Goal: Information Seeking & Learning: Find specific fact

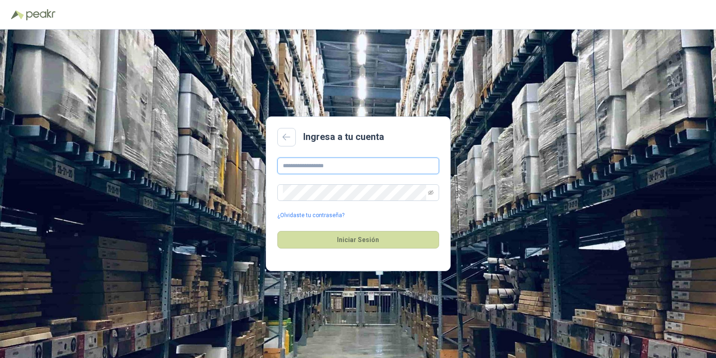
click at [350, 167] on input "text" at bounding box center [358, 166] width 162 height 17
type input "**********"
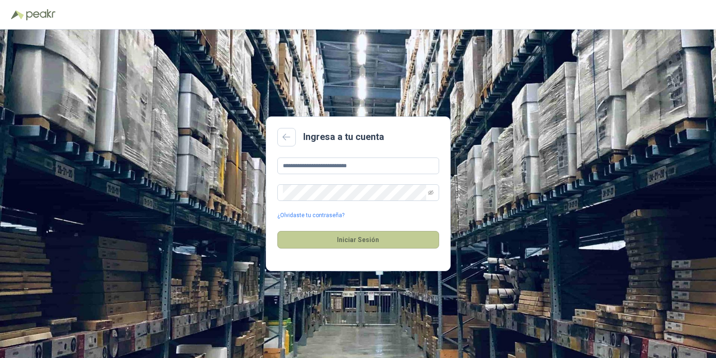
click at [342, 235] on button "Iniciar Sesión" at bounding box center [358, 240] width 162 height 18
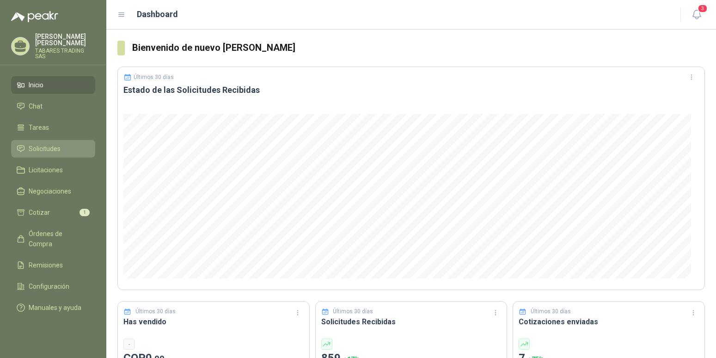
click at [46, 144] on span "Solicitudes" at bounding box center [45, 149] width 32 height 10
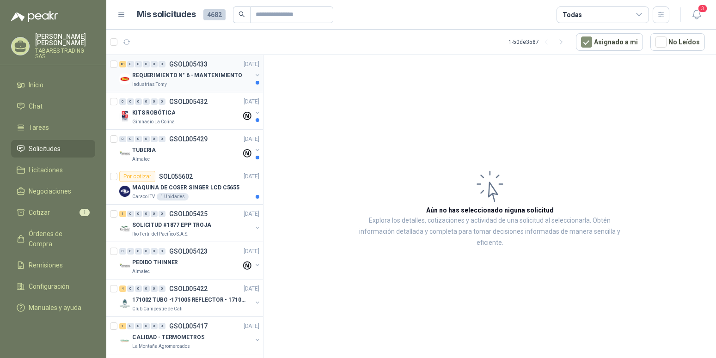
click at [157, 85] on p "Industrias Tomy" at bounding box center [149, 84] width 35 height 7
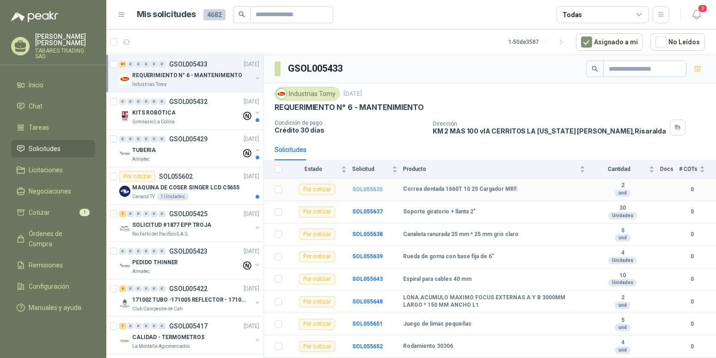
click at [375, 190] on b "SOL055635" at bounding box center [367, 189] width 31 height 6
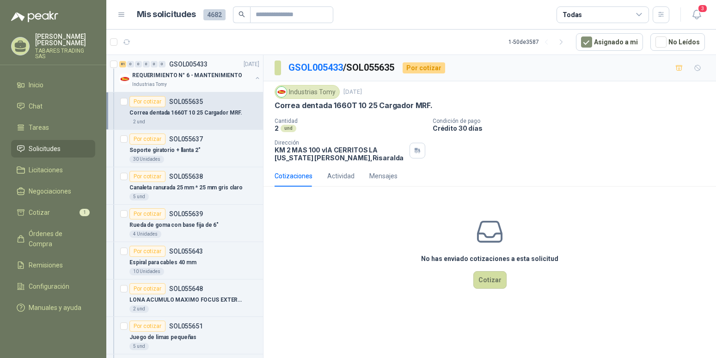
click at [254, 78] on button "button" at bounding box center [257, 77] width 7 height 7
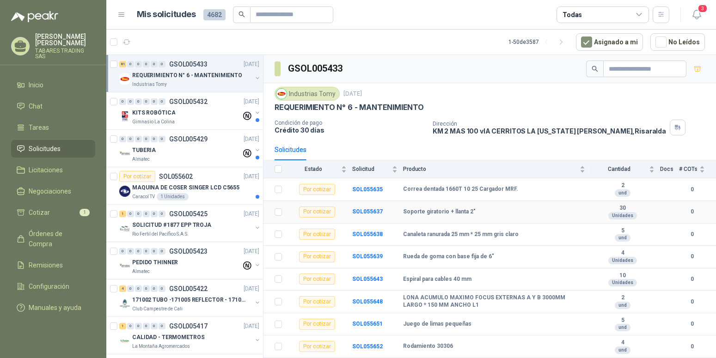
click at [361, 209] on td "SOL055637" at bounding box center [377, 212] width 51 height 23
click at [362, 210] on b "SOL055637" at bounding box center [367, 211] width 31 height 6
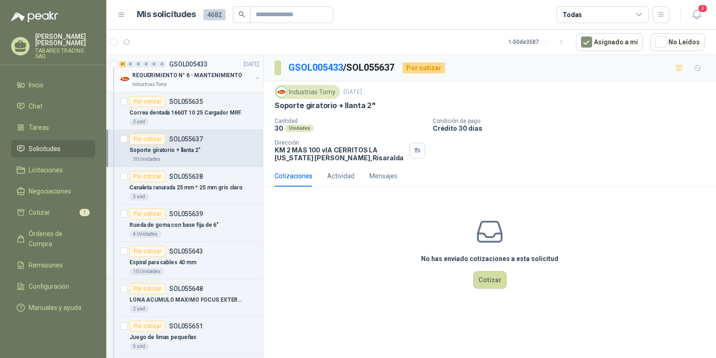
click at [254, 77] on button "button" at bounding box center [257, 77] width 7 height 7
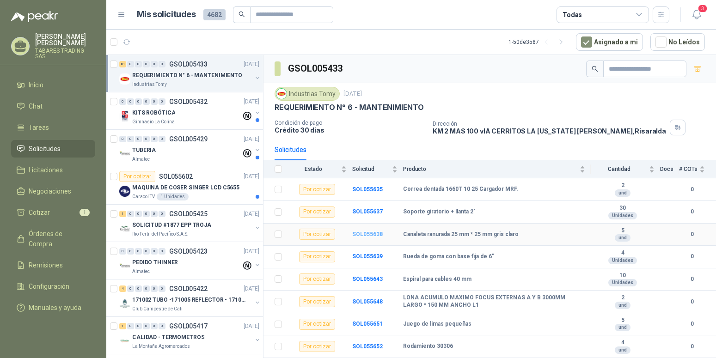
click at [370, 234] on b "SOL055638" at bounding box center [367, 234] width 31 height 6
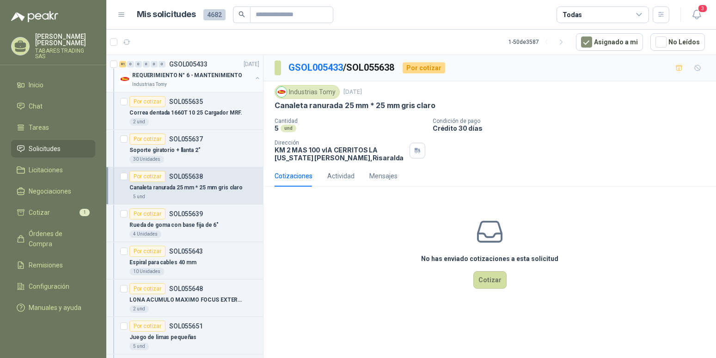
click at [254, 79] on button "button" at bounding box center [257, 77] width 7 height 7
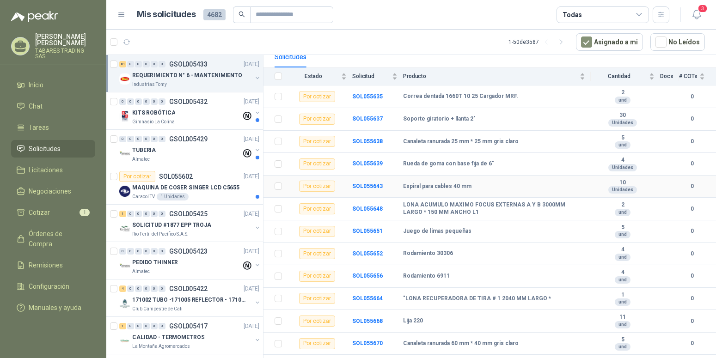
scroll to position [94, 0]
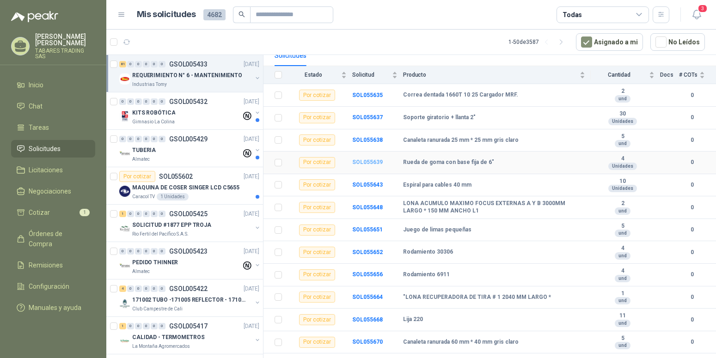
click at [363, 163] on b "SOL055639" at bounding box center [367, 162] width 31 height 6
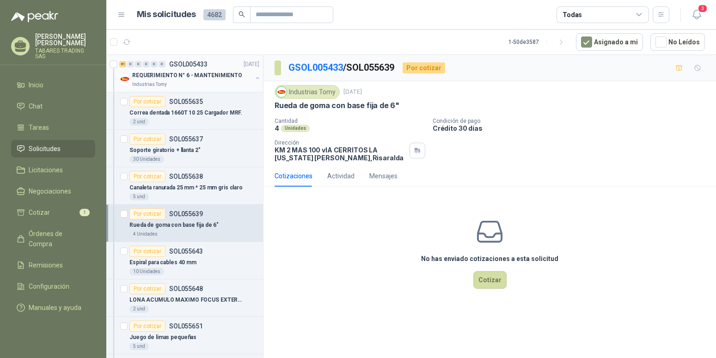
click at [254, 77] on button "button" at bounding box center [257, 77] width 7 height 7
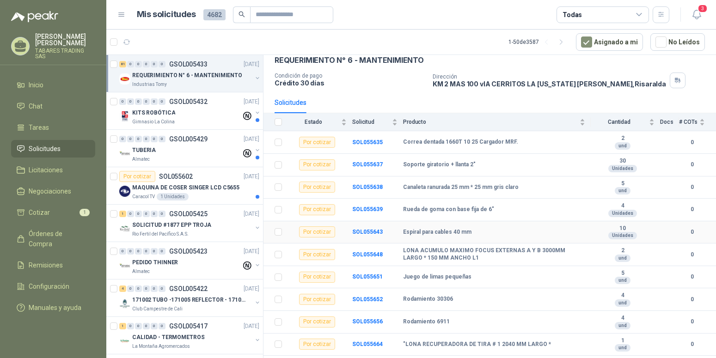
scroll to position [94, 0]
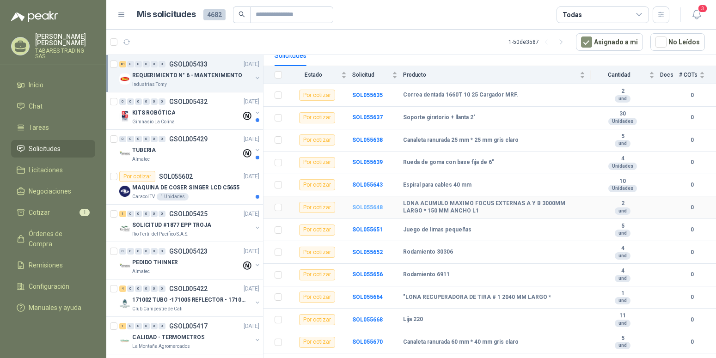
click at [379, 209] on b "SOL055648" at bounding box center [367, 207] width 31 height 6
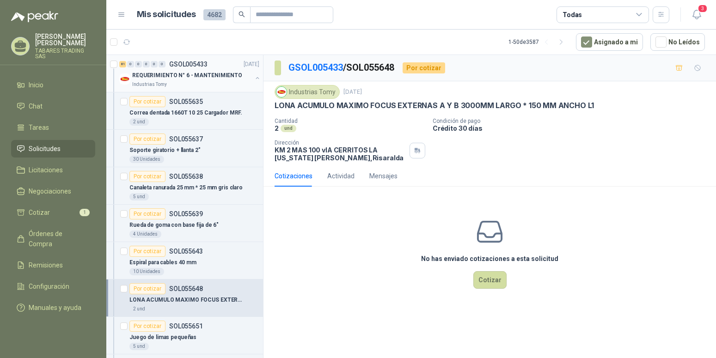
click at [254, 76] on button "button" at bounding box center [257, 77] width 7 height 7
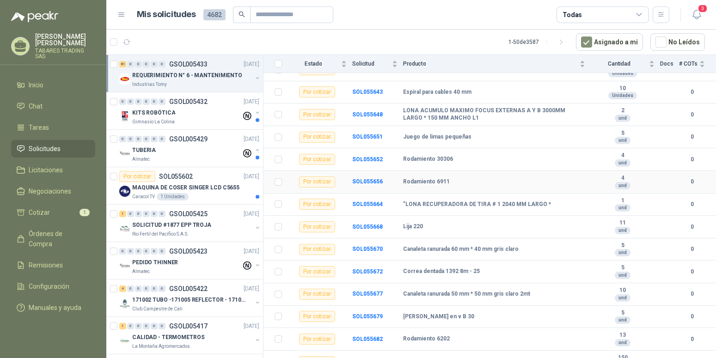
scroll to position [189, 0]
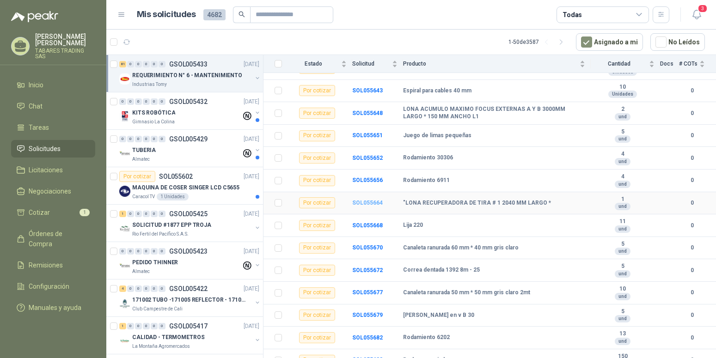
click at [372, 203] on b "SOL055664" at bounding box center [367, 203] width 31 height 6
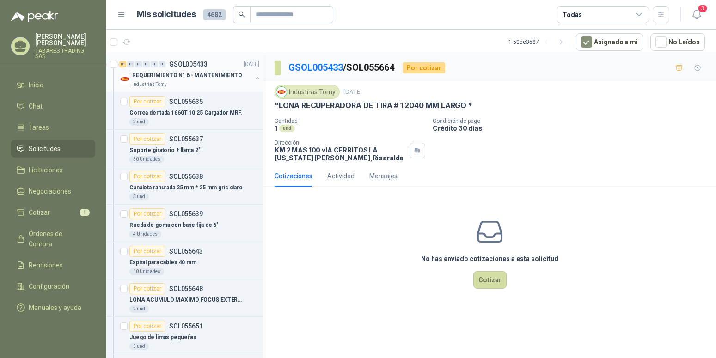
click at [254, 79] on button "button" at bounding box center [257, 77] width 7 height 7
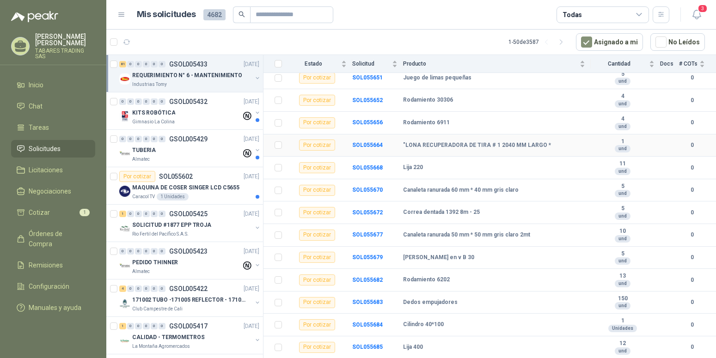
scroll to position [283, 0]
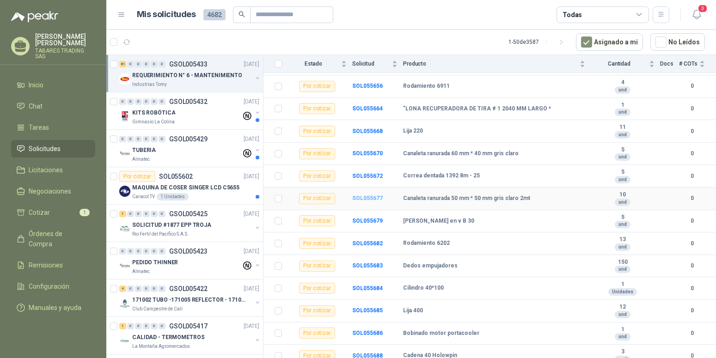
click at [372, 200] on b "SOL055677" at bounding box center [367, 198] width 31 height 6
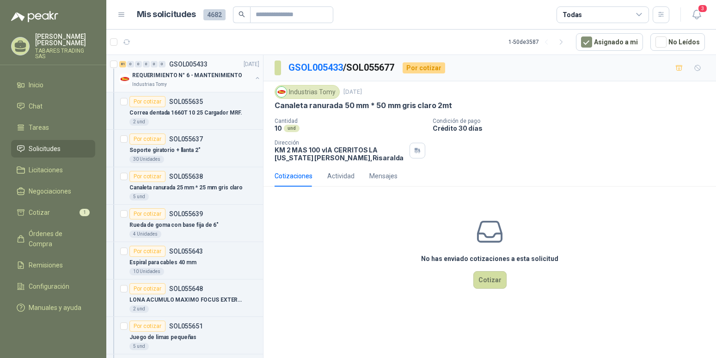
click at [254, 77] on button "button" at bounding box center [257, 77] width 7 height 7
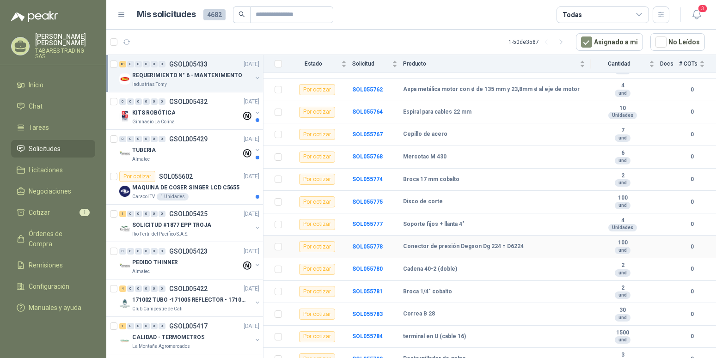
scroll to position [1273, 0]
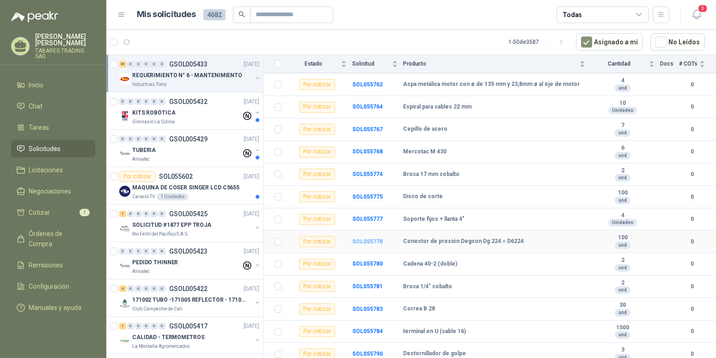
click at [370, 245] on b "SOL055778" at bounding box center [367, 242] width 31 height 6
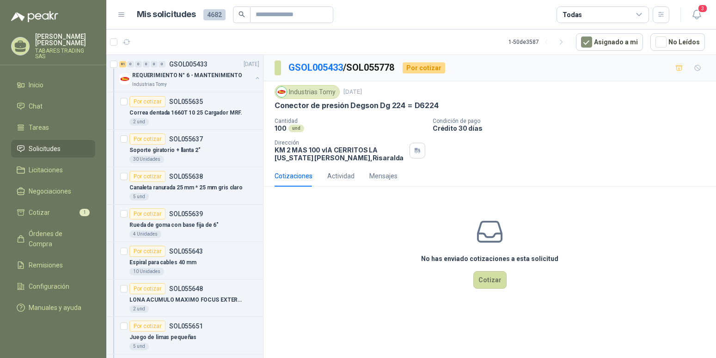
drag, startPoint x: 276, startPoint y: 107, endPoint x: 439, endPoint y: 102, distance: 163.3
click at [439, 102] on div "Conector de presión Degson Dg 224 = D6224" at bounding box center [490, 106] width 430 height 10
copy p "Conector de presión Degson Dg 224 = D6224"
click at [382, 121] on p "Cantidad" at bounding box center [350, 121] width 151 height 6
drag, startPoint x: 411, startPoint y: 104, endPoint x: 439, endPoint y: 105, distance: 27.8
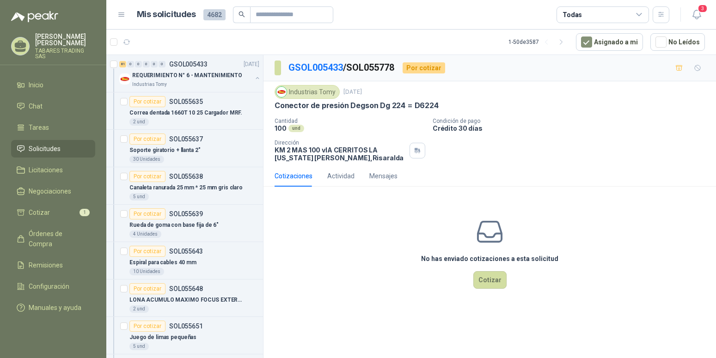
click at [439, 105] on div "Conector de presión Degson Dg 224 = D6224" at bounding box center [490, 106] width 430 height 10
copy p "D6224"
drag, startPoint x: 360, startPoint y: 131, endPoint x: 362, endPoint y: 116, distance: 15.0
click at [360, 131] on div "100 und" at bounding box center [350, 128] width 151 height 8
drag, startPoint x: 379, startPoint y: 106, endPoint x: 442, endPoint y: 106, distance: 63.3
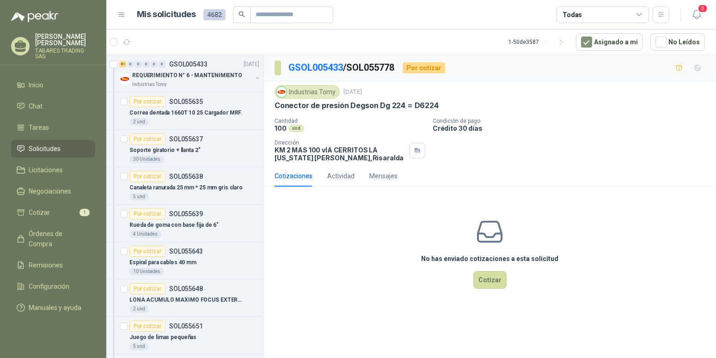
click at [442, 106] on div "Conector de presión Degson Dg 224 = D6224" at bounding box center [490, 106] width 430 height 10
copy p "Dg 224 = D6224"
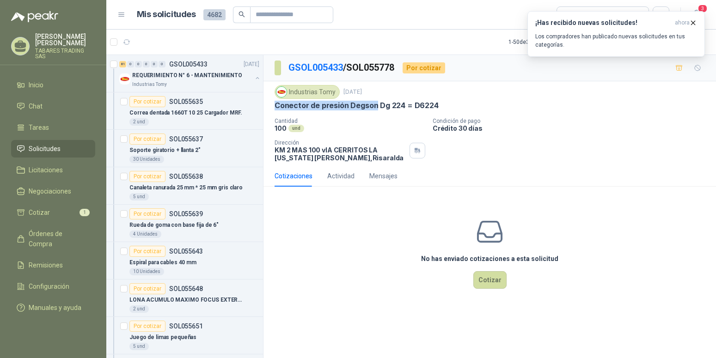
drag, startPoint x: 276, startPoint y: 108, endPoint x: 375, endPoint y: 104, distance: 99.0
click at [375, 104] on p "Conector de presión Degson Dg 224 = D6224" at bounding box center [357, 106] width 164 height 10
copy p "Conector de presión Degson"
click at [254, 80] on button "button" at bounding box center [257, 77] width 7 height 7
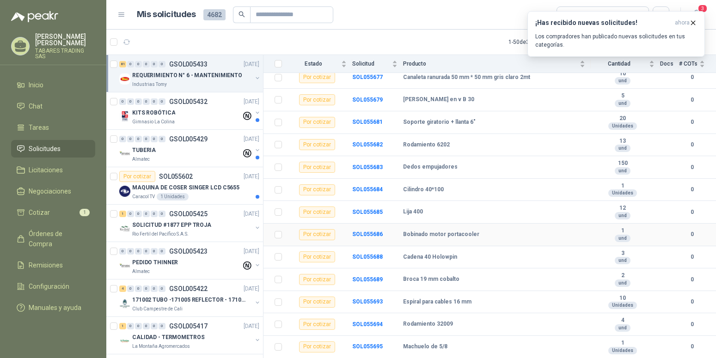
scroll to position [424, 0]
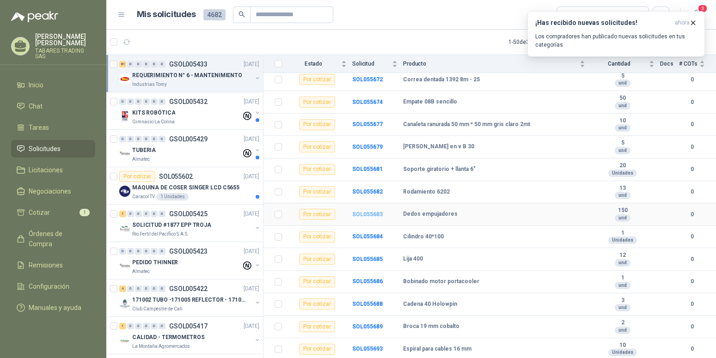
click at [369, 217] on b "SOL055683" at bounding box center [367, 214] width 31 height 6
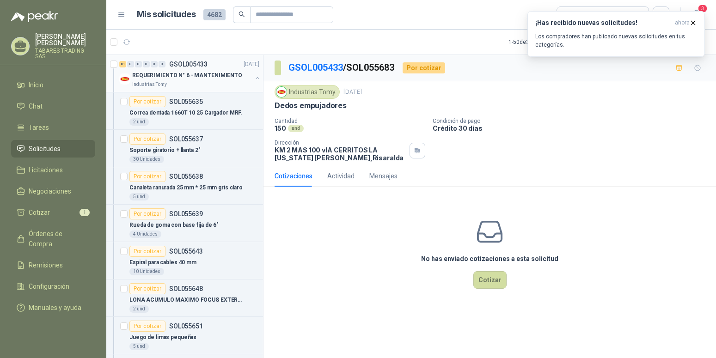
click at [254, 79] on button "button" at bounding box center [257, 77] width 7 height 7
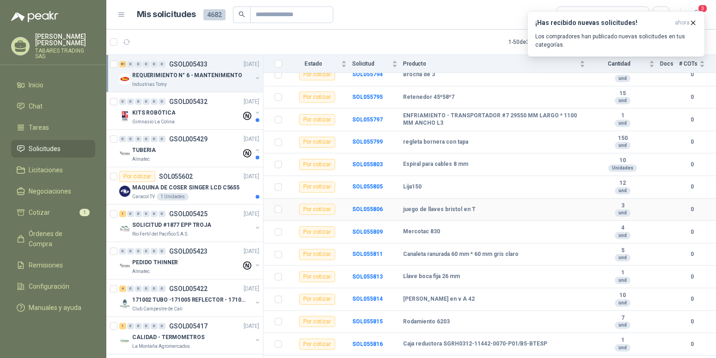
scroll to position [1761, 0]
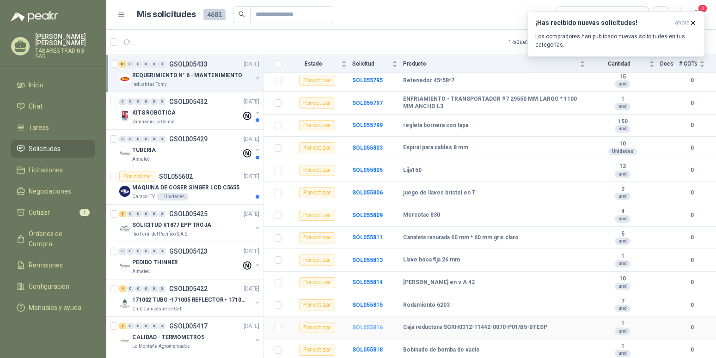
click at [369, 327] on b "SOL055816" at bounding box center [367, 328] width 31 height 6
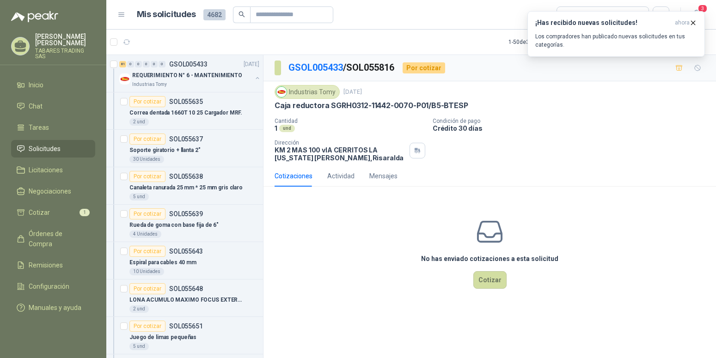
drag, startPoint x: 274, startPoint y: 105, endPoint x: 482, endPoint y: 102, distance: 208.1
click at [482, 102] on div "Industrias Tomy [DATE] Caja reductora SGRH0312-11442-0070-P01/B5-BTESP Cantida…" at bounding box center [489, 123] width 453 height 84
copy p "Caja reductora SGRH0312-11442-0070-P01/B5-BTESP"
click at [534, 120] on p "Condición de pago" at bounding box center [573, 121] width 280 height 6
click at [254, 78] on button "button" at bounding box center [257, 77] width 7 height 7
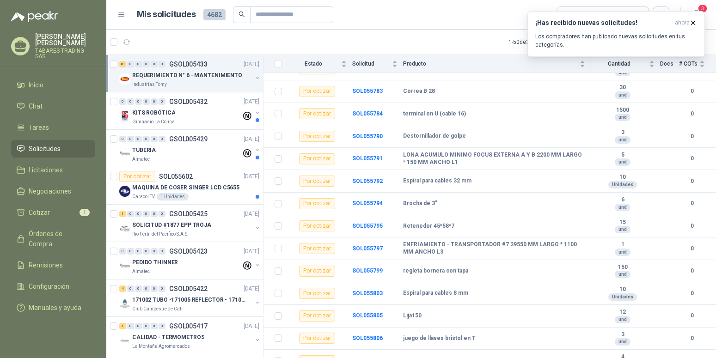
scroll to position [1761, 0]
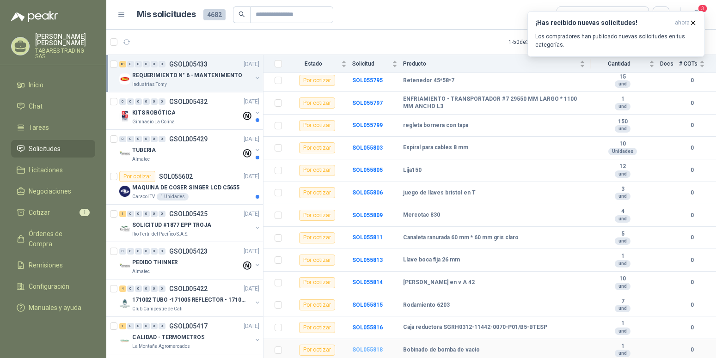
click at [365, 348] on b "SOL055818" at bounding box center [367, 350] width 31 height 6
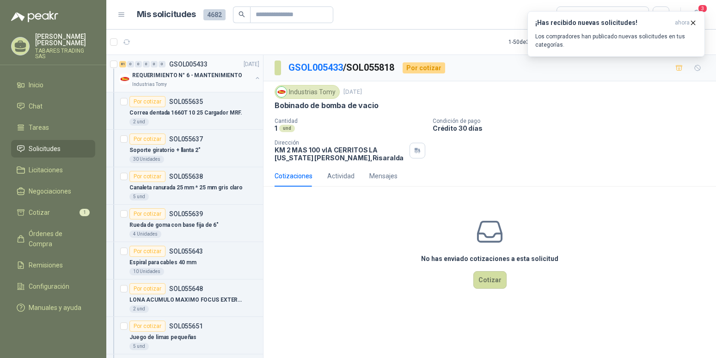
click at [254, 79] on button "button" at bounding box center [257, 77] width 7 height 7
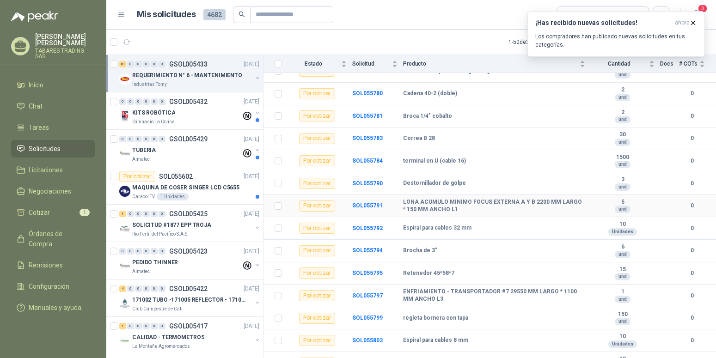
scroll to position [1761, 0]
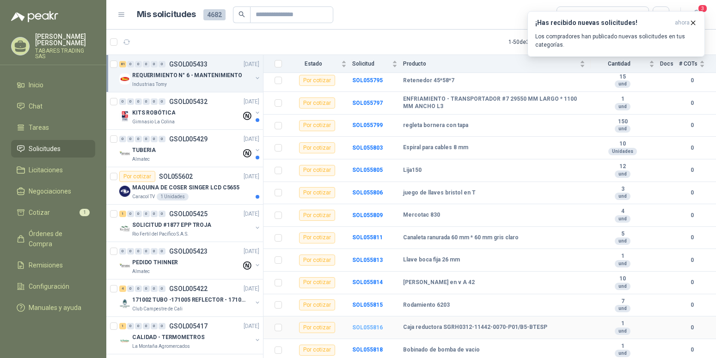
click at [368, 328] on b "SOL055816" at bounding box center [367, 328] width 31 height 6
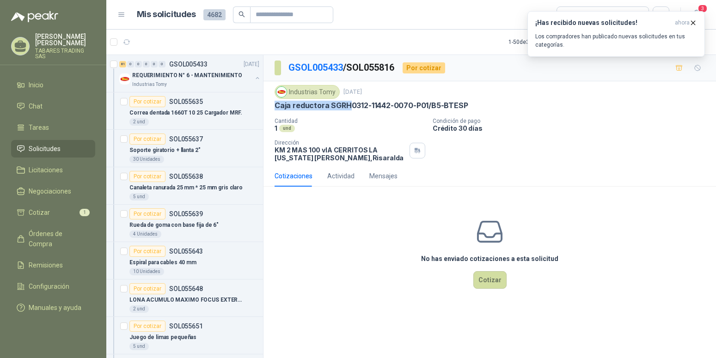
drag, startPoint x: 275, startPoint y: 104, endPoint x: 348, endPoint y: 104, distance: 73.5
click at [348, 104] on p "Caja reductora SGRH0312-11442-0070-P01/B5-BTESP" at bounding box center [372, 106] width 194 height 10
copy p "Caja reductora SGRH"
click at [386, 116] on div "Industrias Tomy [DATE] Caja reductora SGRH0312-11442-0070-P01/B5-BTESP Cantida…" at bounding box center [490, 123] width 430 height 77
drag, startPoint x: 443, startPoint y: 105, endPoint x: 477, endPoint y: 102, distance: 34.3
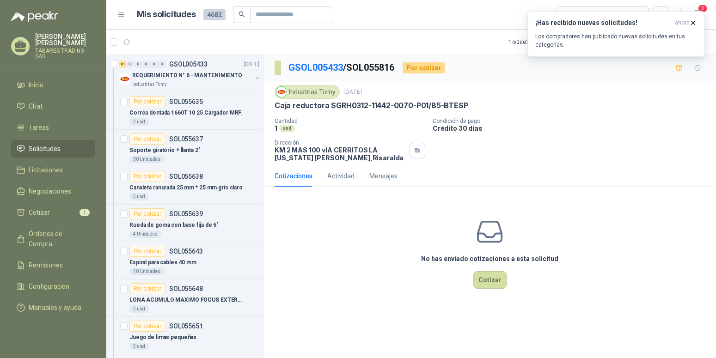
click at [477, 102] on div "Caja reductora SGRH0312-11442-0070-P01/B5-BTESP" at bounding box center [490, 106] width 430 height 10
copy p "BTESP"
click at [39, 83] on span "Inicio" at bounding box center [36, 85] width 15 height 10
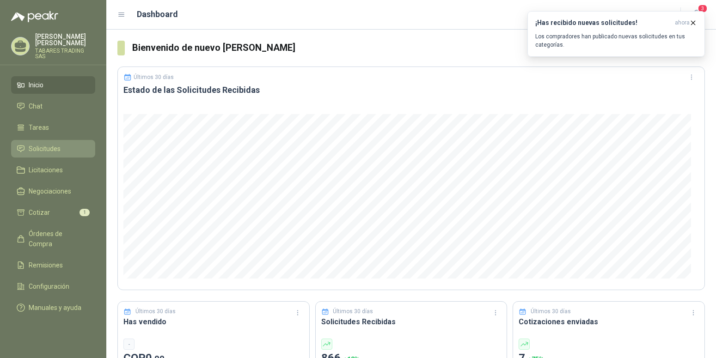
click at [39, 144] on span "Solicitudes" at bounding box center [45, 149] width 32 height 10
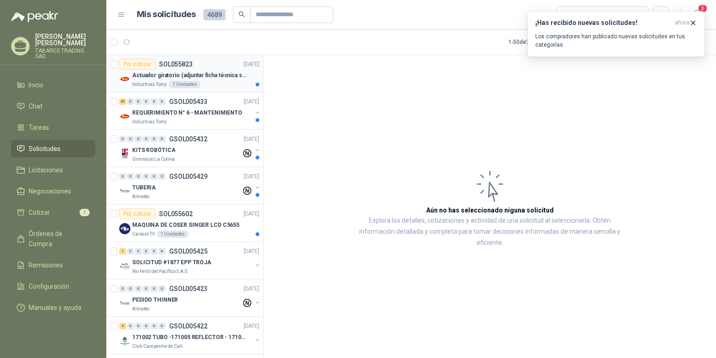
click at [159, 76] on p "Actuador giratorio (adjuntar ficha técnica si es diferente a festo)" at bounding box center [189, 75] width 115 height 9
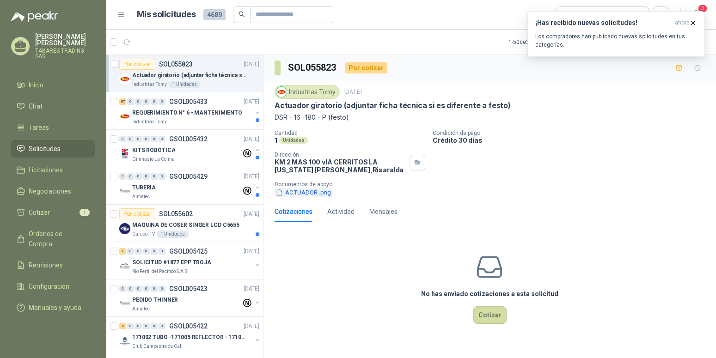
click at [309, 193] on button "ACTUADOR .png" at bounding box center [303, 193] width 57 height 10
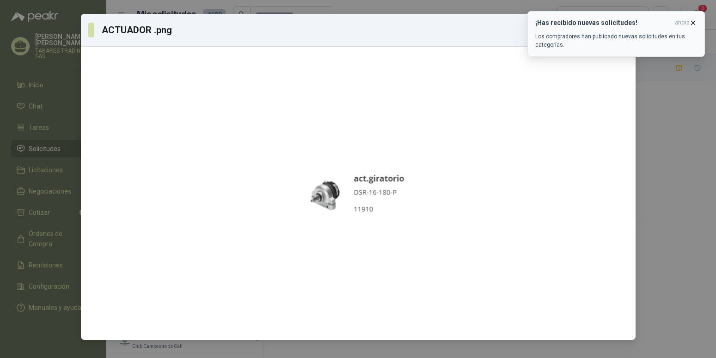
click at [694, 23] on icon "button" at bounding box center [693, 23] width 8 height 8
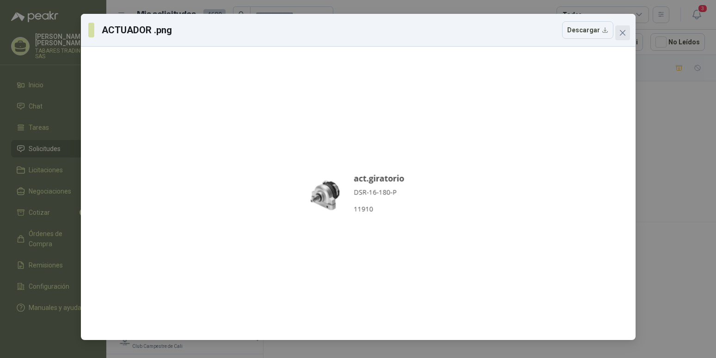
click at [623, 30] on icon "close" at bounding box center [622, 32] width 7 height 7
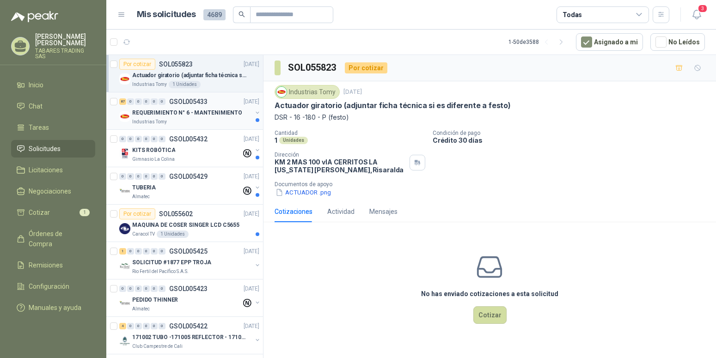
click at [184, 114] on p "REQUERIMIENTO N° 6 - MANTENIMIENTO" at bounding box center [187, 113] width 110 height 9
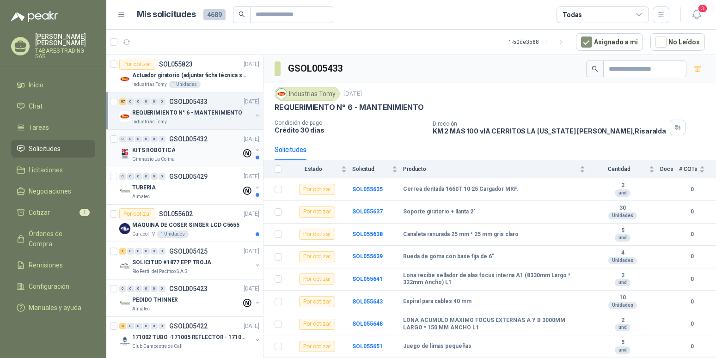
click at [151, 147] on p "KITS ROBÓTICA" at bounding box center [153, 150] width 43 height 9
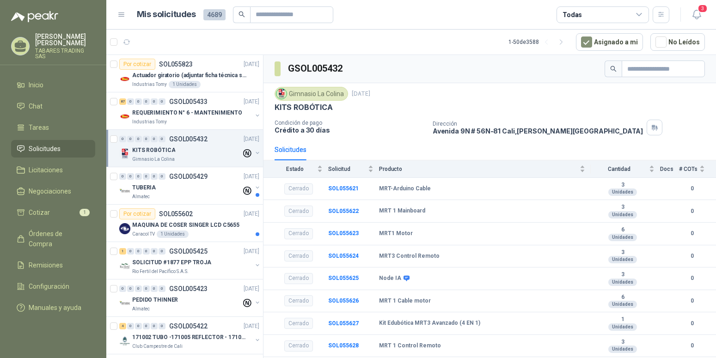
scroll to position [110, 0]
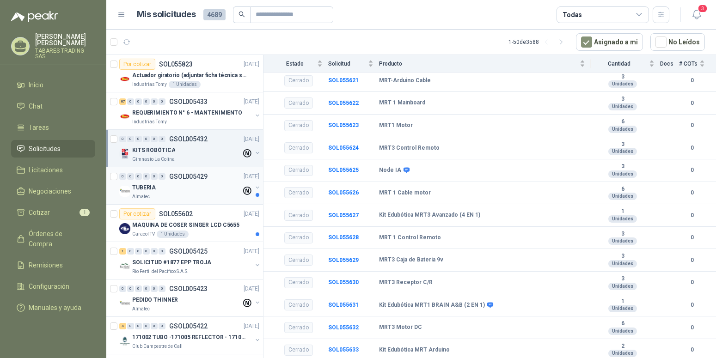
click at [147, 189] on p "TUBERIA" at bounding box center [144, 188] width 24 height 9
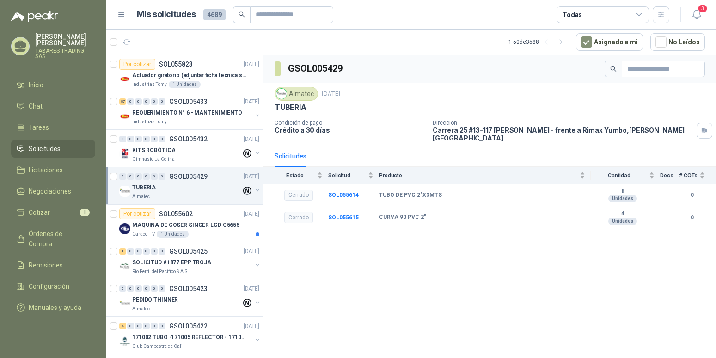
scroll to position [94, 0]
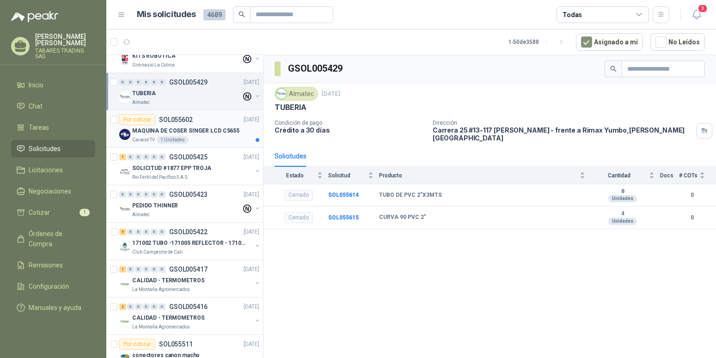
click at [183, 132] on p "MAQUINA DE COSER SINGER LCD C5655" at bounding box center [185, 131] width 107 height 9
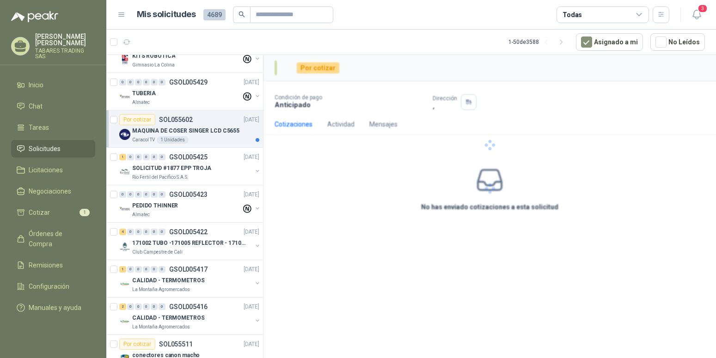
scroll to position [94, 0]
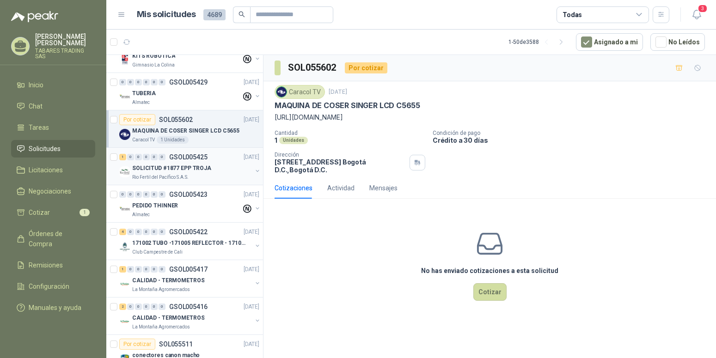
click at [170, 165] on p "SOLICITUD #1877 EPP TROJA" at bounding box center [171, 168] width 79 height 9
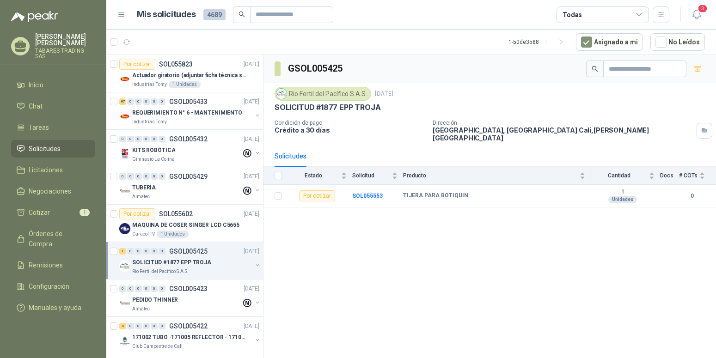
click at [66, 45] on p "[PERSON_NAME]" at bounding box center [65, 39] width 60 height 13
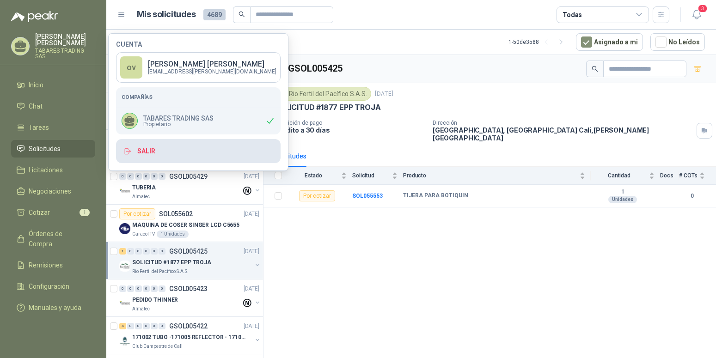
click at [153, 149] on button "Salir" at bounding box center [198, 151] width 165 height 24
